Goal: Information Seeking & Learning: Learn about a topic

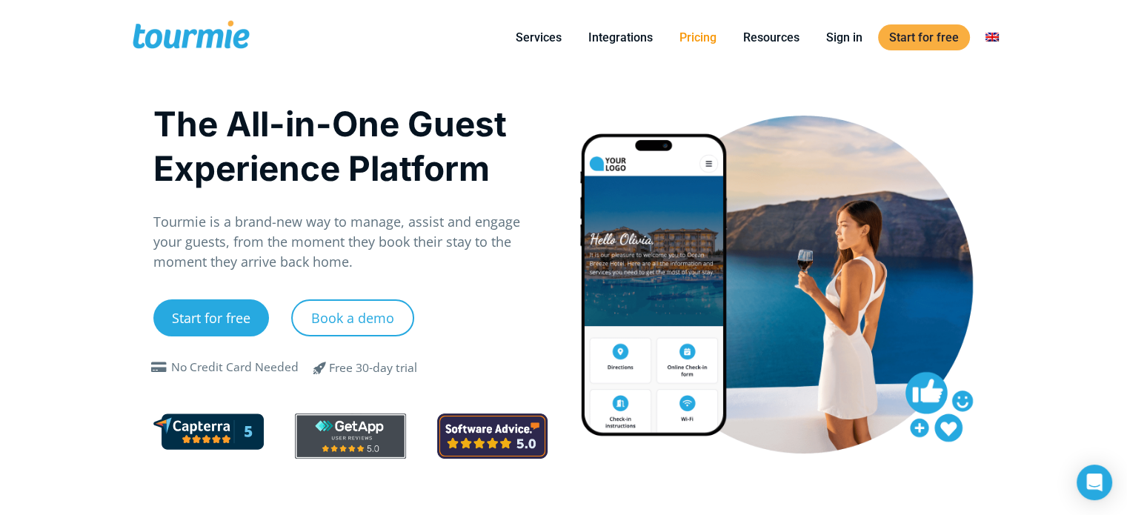
click at [699, 36] on link "Pricing" at bounding box center [697, 37] width 59 height 19
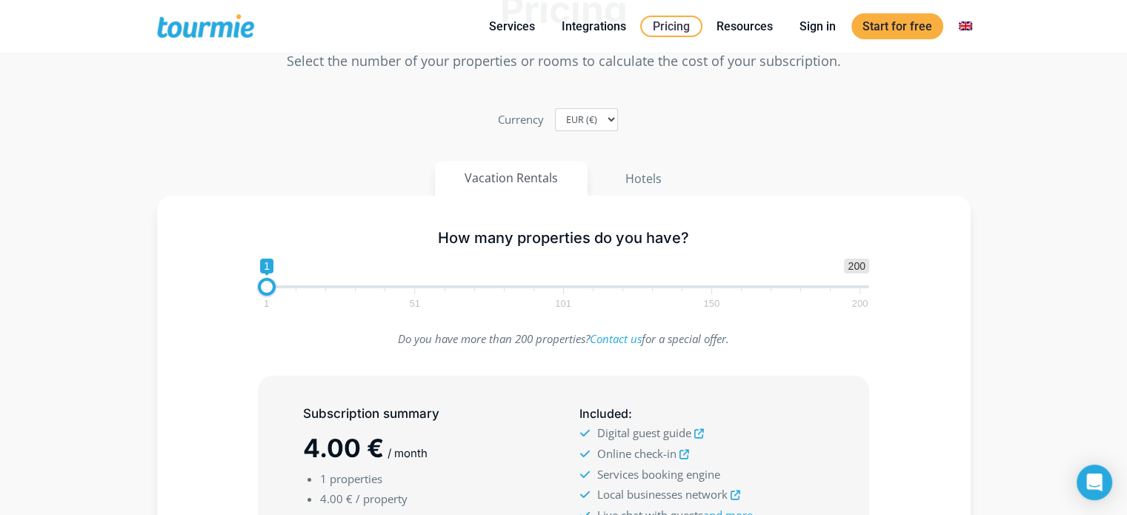
scroll to position [76, 0]
type input "6"
drag, startPoint x: 269, startPoint y: 291, endPoint x: 284, endPoint y: 290, distance: 14.9
click at [284, 290] on span at bounding box center [282, 286] width 18 height 18
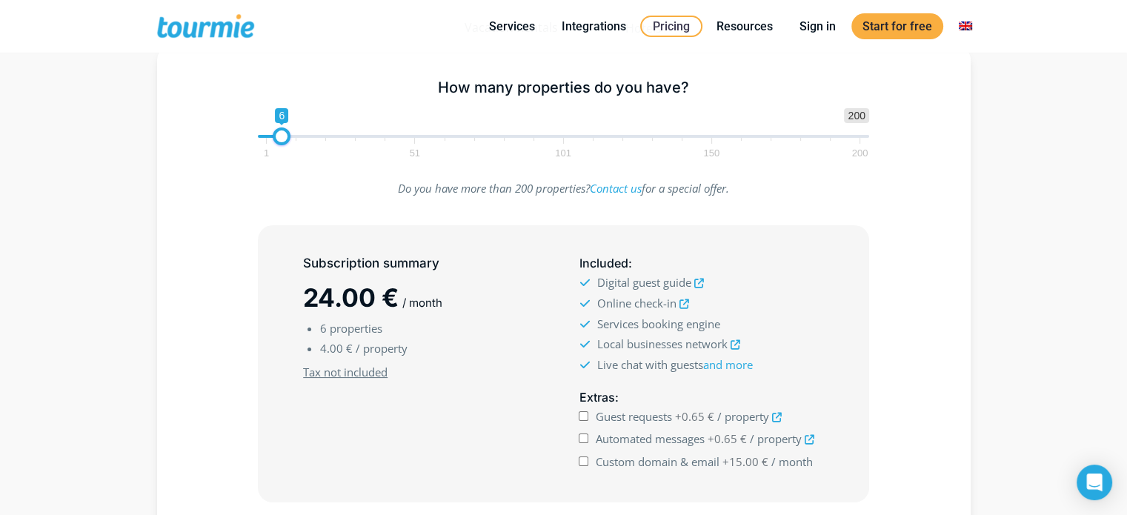
scroll to position [225, 0]
click at [586, 416] on input "Guest requests +0.65 € / property" at bounding box center [584, 416] width 10 height 10
checkbox input "true"
click at [584, 435] on input "Automated messages +0.65 € / property" at bounding box center [584, 439] width 10 height 10
checkbox input "true"
